Goal: Browse casually

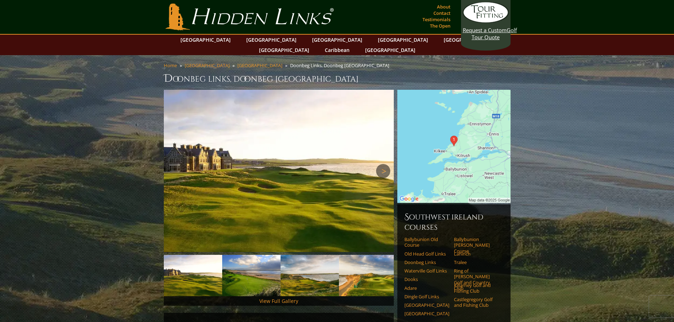
click at [385, 164] on link "Next" at bounding box center [383, 171] width 14 height 14
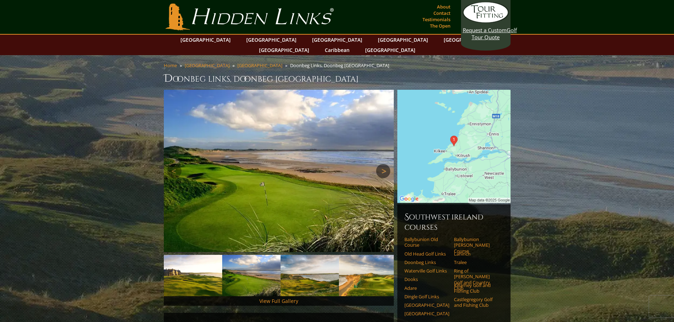
click at [385, 164] on link "Next" at bounding box center [383, 171] width 14 height 14
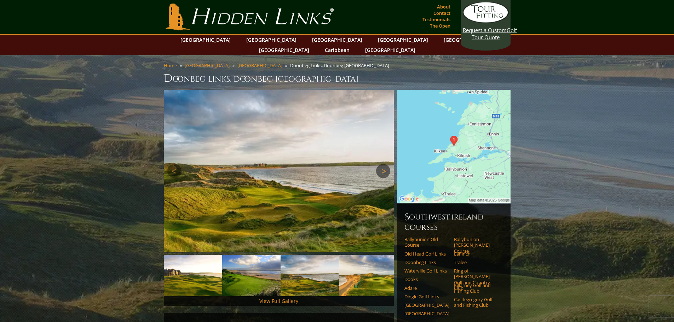
click at [385, 164] on link "Next" at bounding box center [383, 171] width 14 height 14
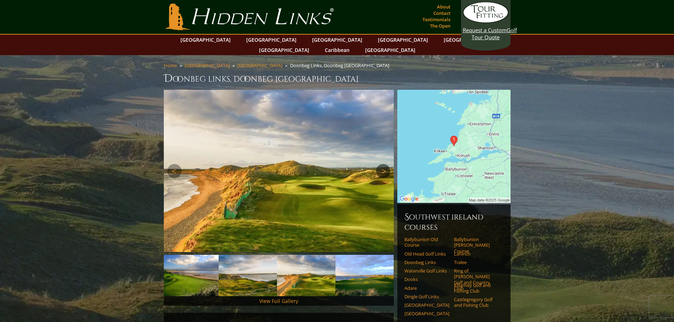
click at [385, 164] on link "Next" at bounding box center [383, 171] width 14 height 14
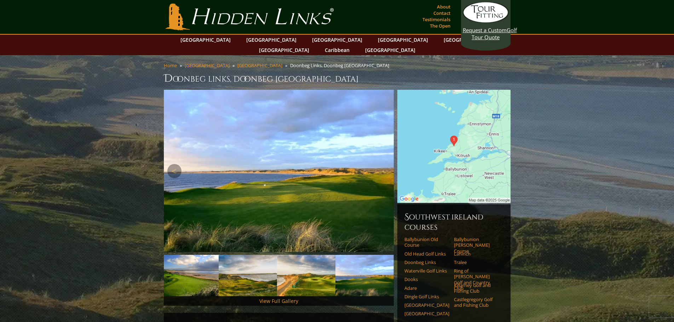
click at [385, 164] on link "Next" at bounding box center [383, 171] width 14 height 14
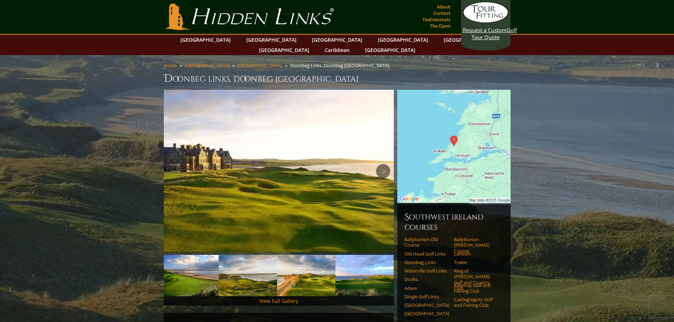
click at [385, 164] on link "Next" at bounding box center [383, 171] width 14 height 14
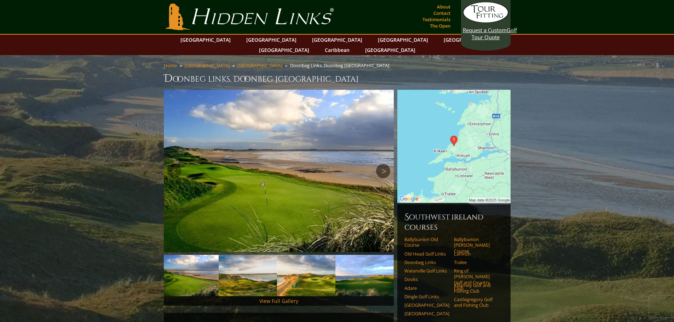
click at [383, 164] on link "Next" at bounding box center [383, 171] width 14 height 14
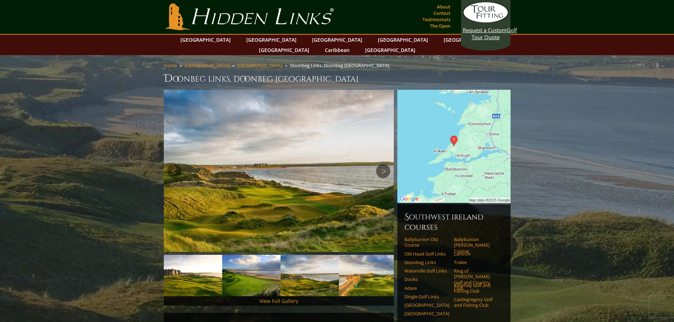
click at [383, 164] on link "Next" at bounding box center [383, 171] width 14 height 14
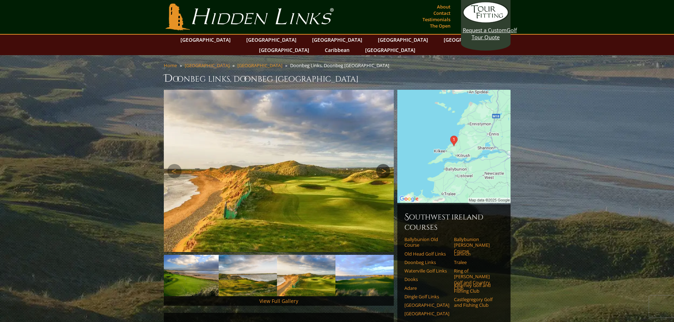
click at [383, 164] on link "Next" at bounding box center [383, 171] width 14 height 14
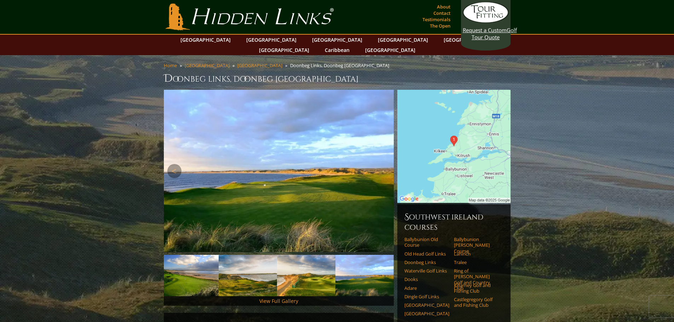
click at [383, 164] on link "Next" at bounding box center [383, 171] width 14 height 14
